Goal: Navigation & Orientation: Find specific page/section

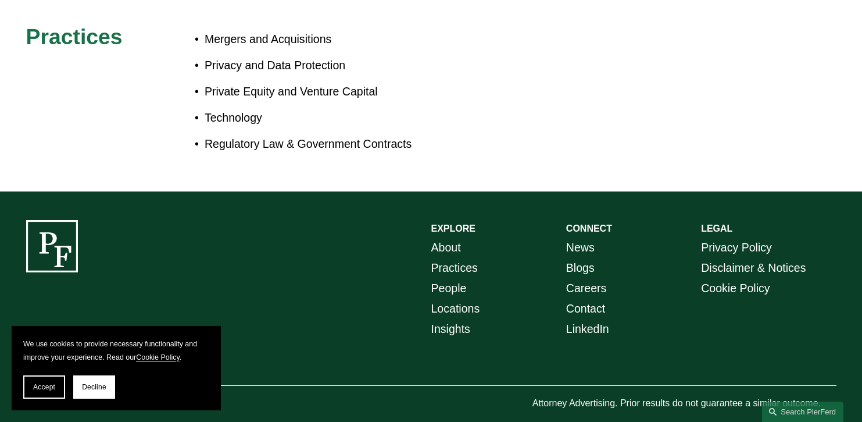
scroll to position [727, 0]
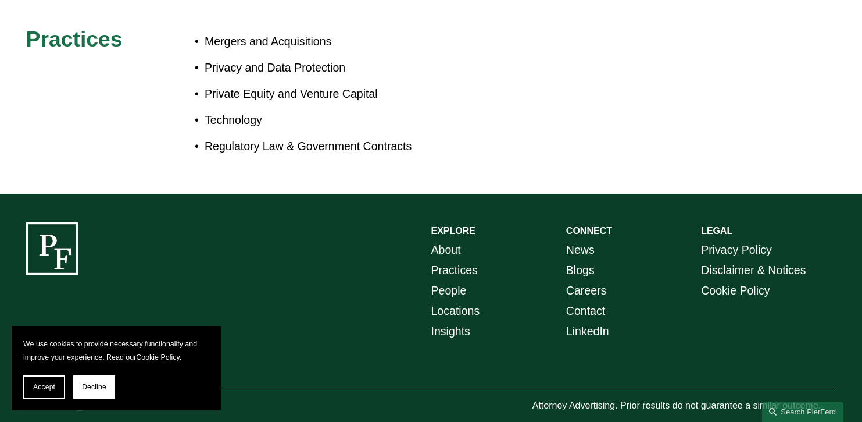
click at [49, 242] on div at bounding box center [52, 248] width 52 height 52
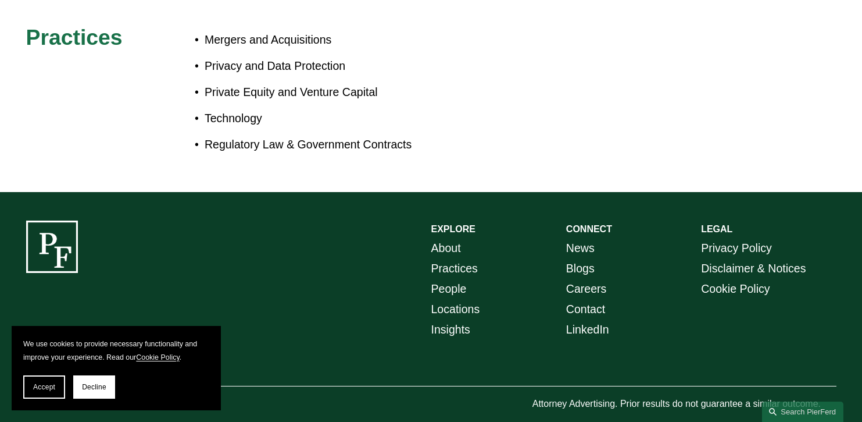
scroll to position [730, 0]
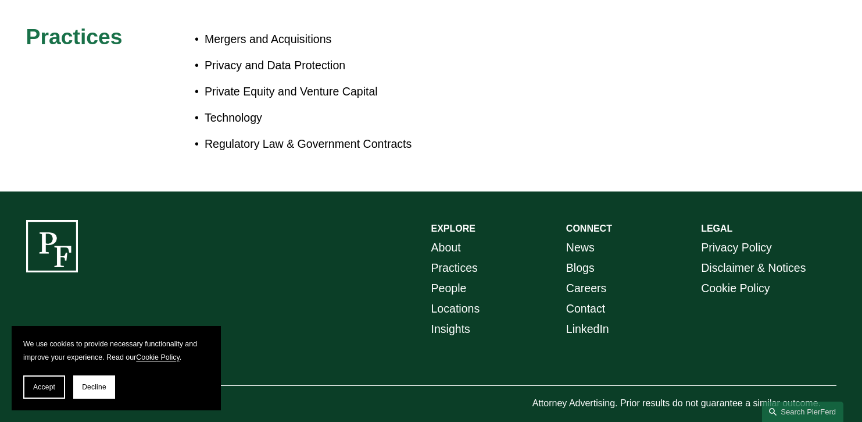
click at [442, 237] on link "About" at bounding box center [446, 247] width 30 height 20
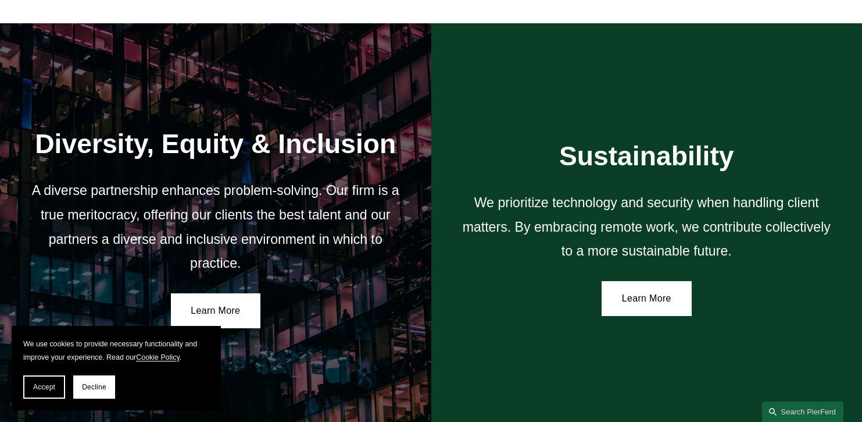
scroll to position [2144, 0]
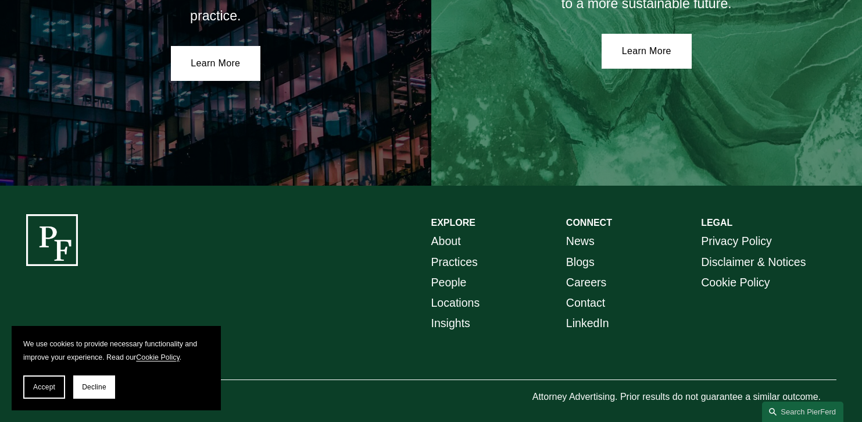
click at [447, 272] on link "People" at bounding box center [448, 282] width 35 height 20
